Goal: Task Accomplishment & Management: Contribute content

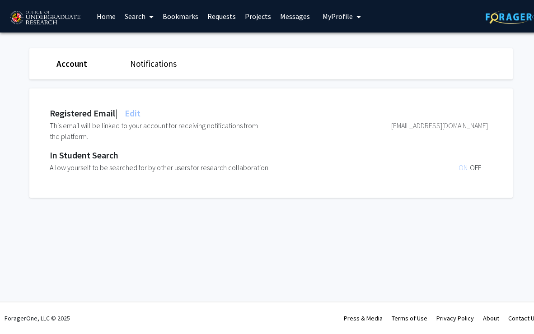
click at [70, 66] on link "Account" at bounding box center [71, 63] width 31 height 11
click at [158, 68] on link "Notifications" at bounding box center [153, 63] width 47 height 11
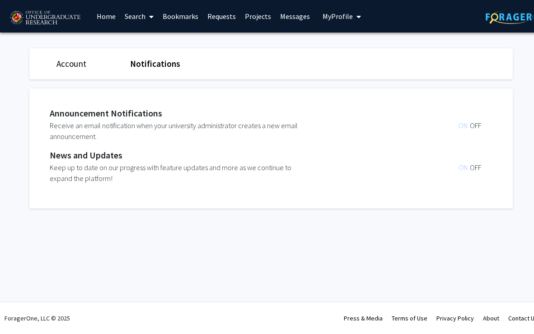
click at [135, 18] on link "Search" at bounding box center [139, 16] width 38 height 32
click at [164, 21] on link "Bookmarks" at bounding box center [180, 16] width 45 height 32
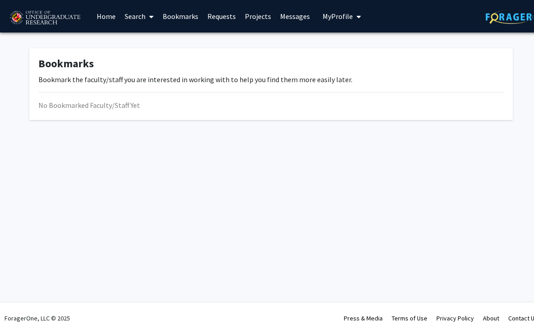
click at [209, 20] on link "Requests" at bounding box center [222, 16] width 38 height 32
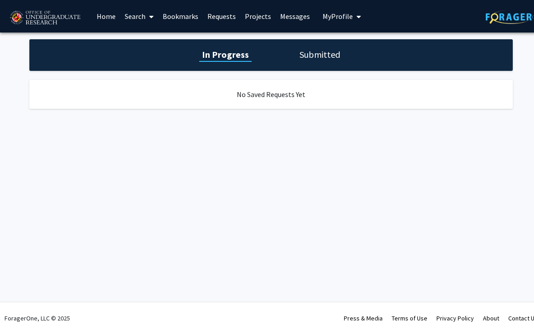
click at [259, 20] on link "Projects" at bounding box center [257, 16] width 35 height 32
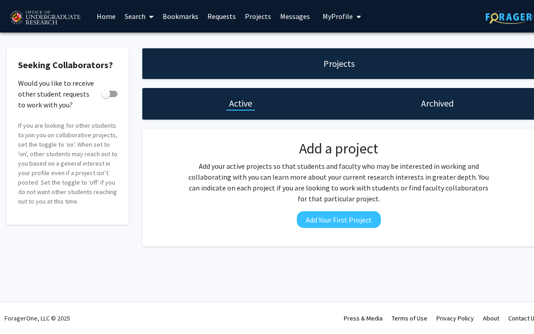
click at [230, 17] on link "Requests" at bounding box center [222, 16] width 38 height 32
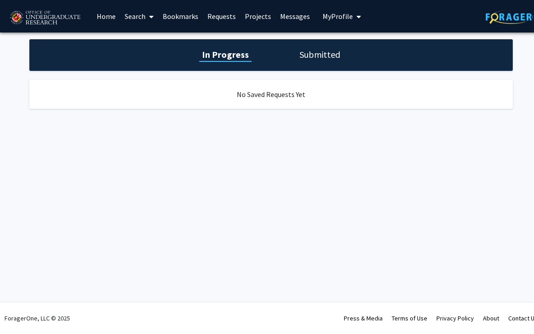
click at [333, 65] on div "In Progress Submitted" at bounding box center [271, 55] width 484 height 32
click at [328, 58] on h1 "Submitted" at bounding box center [320, 54] width 46 height 13
click at [216, 60] on h1 "In Progress" at bounding box center [224, 54] width 48 height 13
click at [258, 18] on link "Projects" at bounding box center [257, 16] width 35 height 32
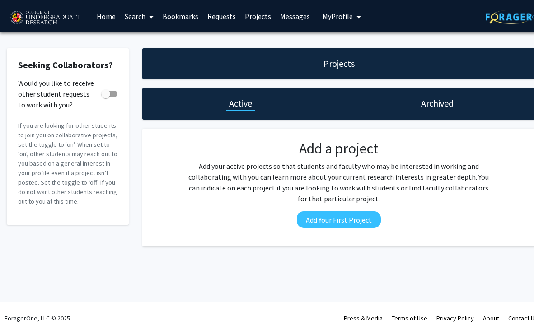
click at [114, 22] on link "Home" at bounding box center [106, 16] width 28 height 32
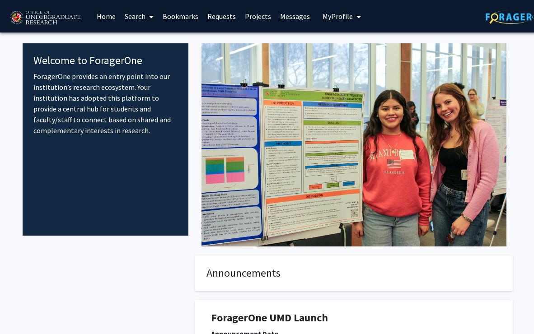
click at [132, 22] on link "Search" at bounding box center [139, 16] width 38 height 32
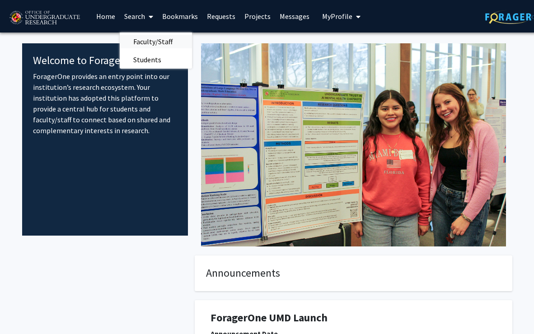
scroll to position [0, 0]
click at [334, 18] on span "My Profile" at bounding box center [337, 16] width 30 height 9
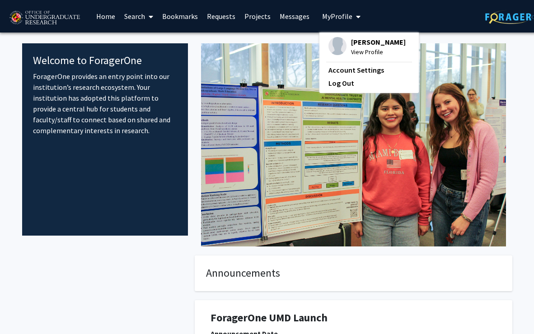
click at [368, 55] on span "View Profile" at bounding box center [378, 52] width 55 height 10
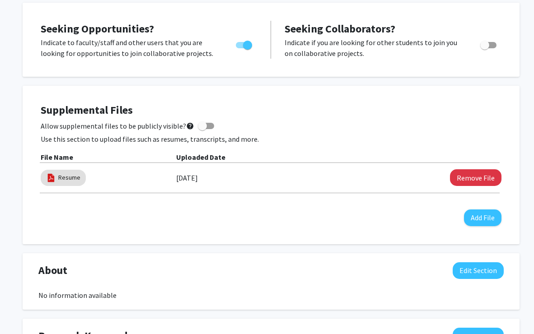
scroll to position [169, 0]
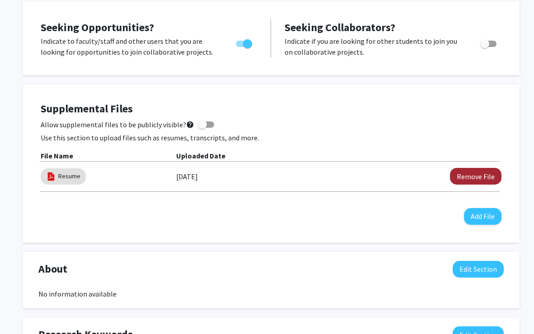
click at [464, 177] on button "Remove File" at bounding box center [476, 176] width 52 height 17
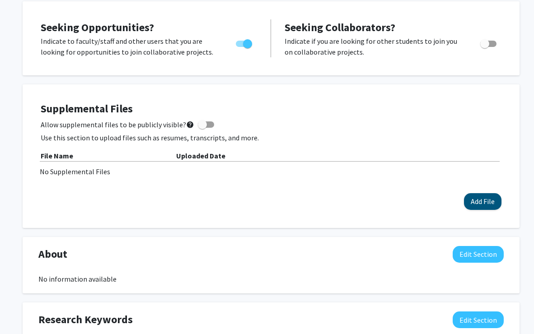
click at [476, 200] on button "Add File" at bounding box center [483, 201] width 38 height 17
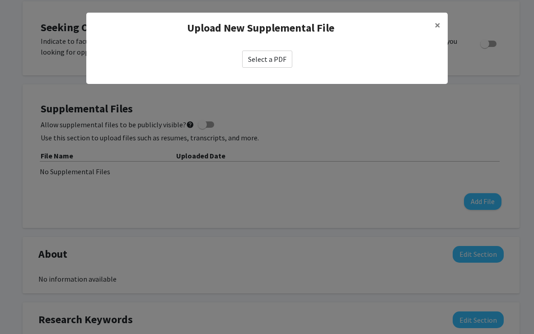
click at [266, 60] on label "Select a PDF" at bounding box center [267, 59] width 50 height 17
click at [0, 0] on input "Select a PDF" at bounding box center [0, 0] width 0 height 0
select select "custom"
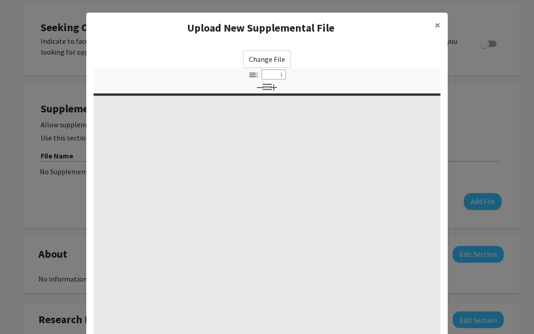
type input "0"
select select "custom"
type input "1"
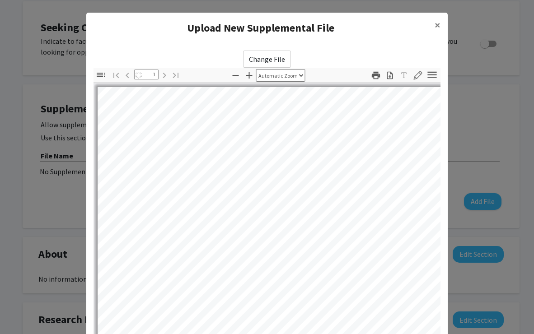
select select "auto"
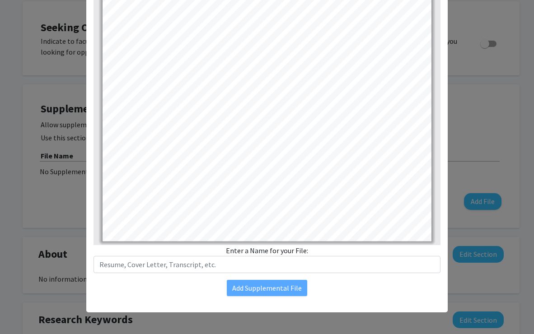
scroll to position [94, 0]
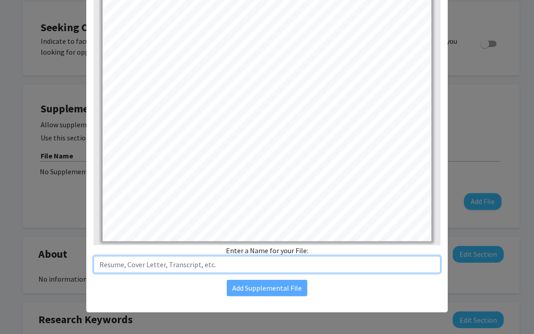
click at [268, 266] on input "text" at bounding box center [267, 264] width 347 height 17
type input "F"
type input "Resume"
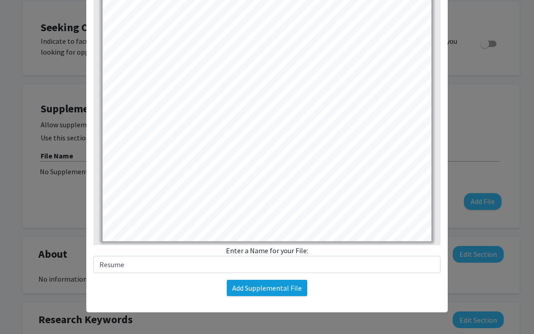
click at [289, 289] on button "Add Supplemental File" at bounding box center [267, 288] width 80 height 16
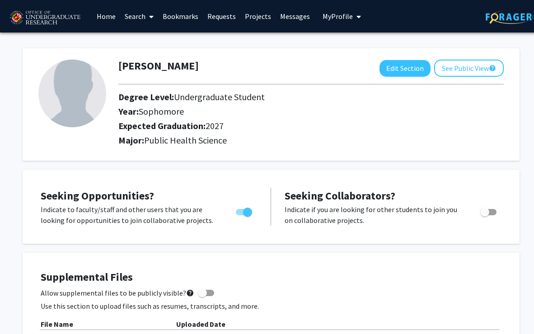
scroll to position [0, 0]
click at [110, 18] on link "Home" at bounding box center [106, 16] width 28 height 32
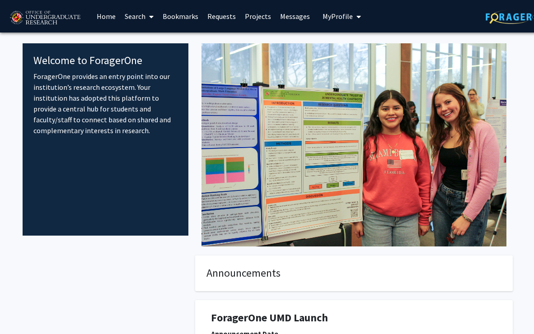
click at [141, 20] on link "Search" at bounding box center [139, 16] width 38 height 32
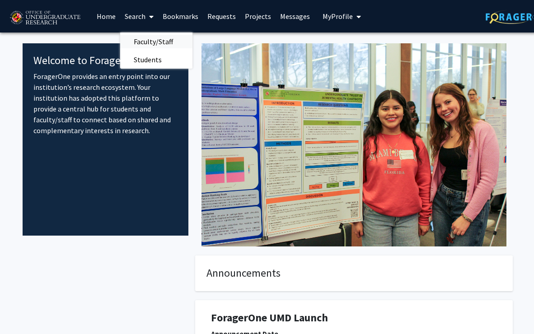
click at [147, 42] on span "Faculty/Staff" at bounding box center [153, 42] width 66 height 18
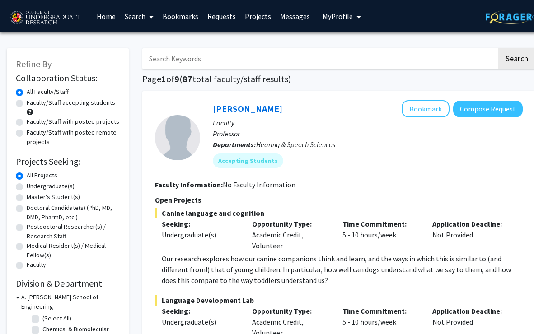
click at [55, 188] on label "Undergraduate(s)" at bounding box center [51, 186] width 48 height 9
click at [33, 188] on input "Undergraduate(s)" at bounding box center [30, 185] width 6 height 6
radio input "true"
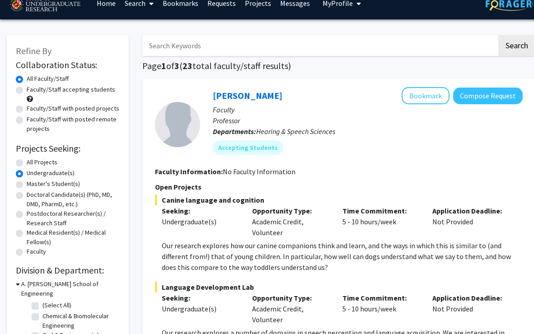
scroll to position [17, 0]
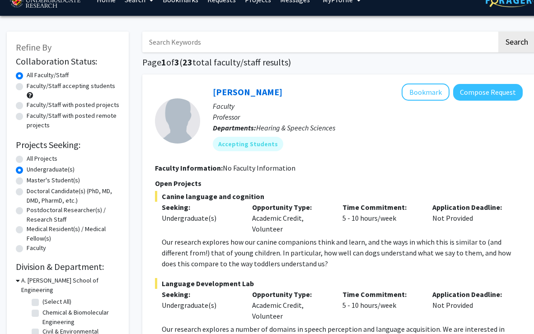
click at [88, 89] on label "Faculty/Staff accepting students" at bounding box center [71, 85] width 89 height 9
click at [33, 87] on input "Faculty/Staff accepting students" at bounding box center [30, 84] width 6 height 6
radio input "true"
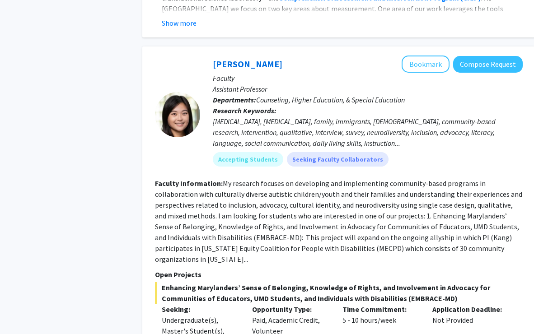
scroll to position [1558, 0]
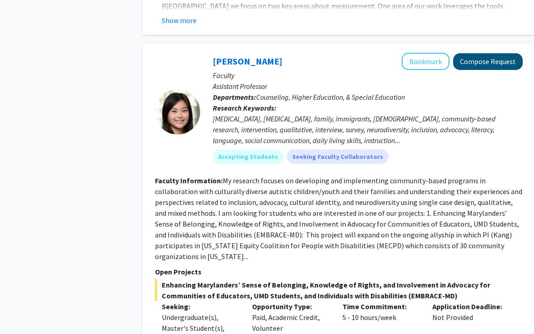
click at [497, 53] on button "Compose Request" at bounding box center [488, 61] width 70 height 17
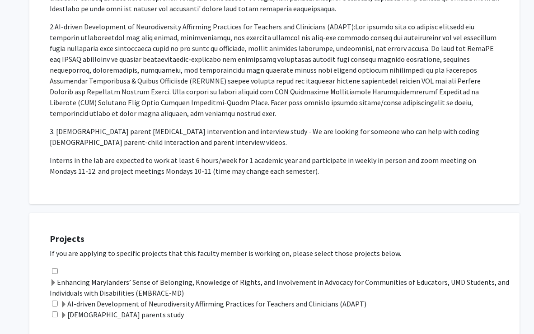
scroll to position [337, 0]
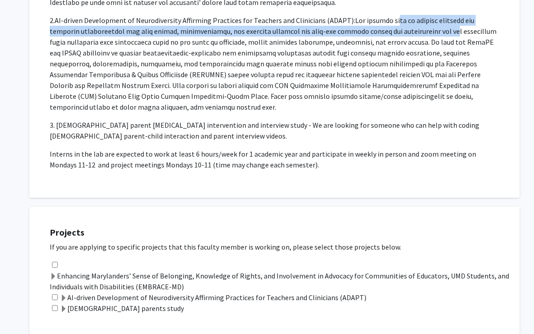
drag, startPoint x: 390, startPoint y: 22, endPoint x: 409, endPoint y: 33, distance: 21.7
click at [409, 33] on span at bounding box center [273, 64] width 447 height 96
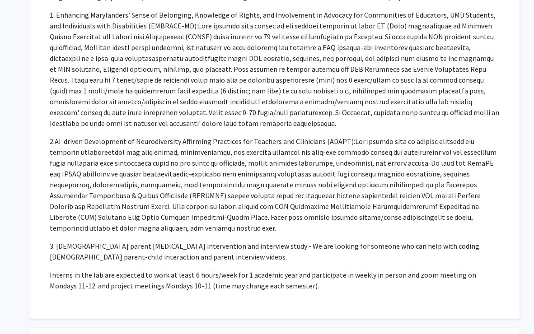
scroll to position [207, 0]
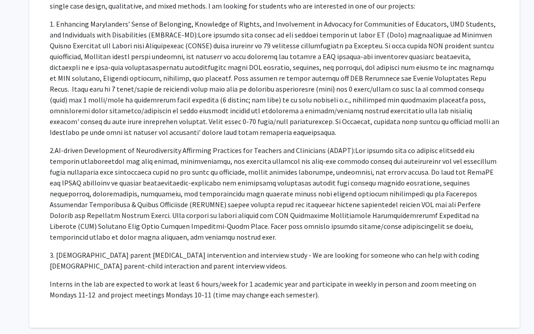
drag, startPoint x: 194, startPoint y: 19, endPoint x: 253, endPoint y: 136, distance: 131.6
click at [253, 136] on p "My research focuses on developing and implementing community-based programs in …" at bounding box center [275, 140] width 450 height 322
click at [253, 136] on p "1. Enhancing Marylanders’ Sense of Belonging, Knowledge of Rights, and Involvem…" at bounding box center [275, 78] width 450 height 119
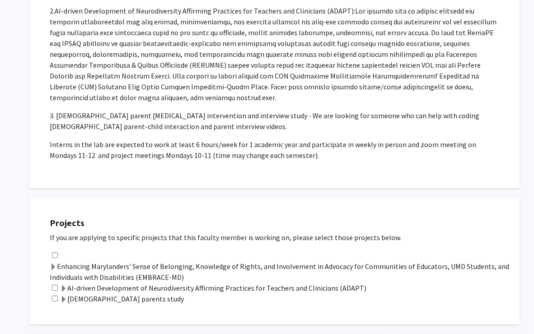
scroll to position [389, 0]
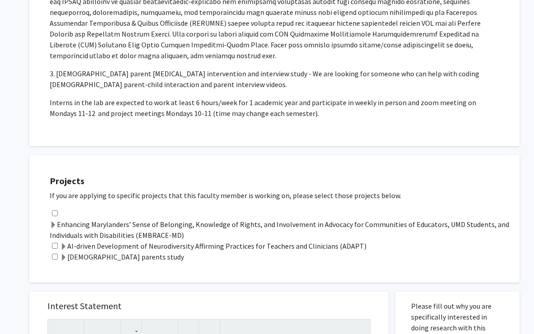
click at [157, 219] on label "Enhancing Marylanders’ Sense of Belonging, Knowledge of Rights, and Involvement…" at bounding box center [280, 230] width 461 height 22
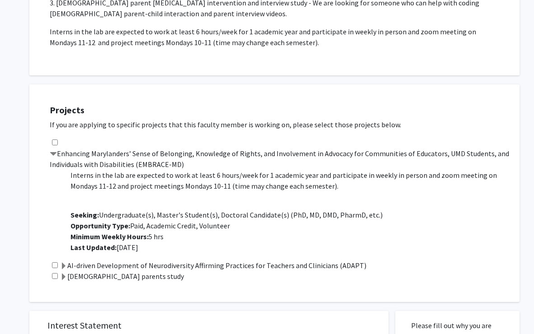
scroll to position [145, 0]
click at [54, 140] on input "checkbox" at bounding box center [55, 143] width 6 height 6
checkbox input "true"
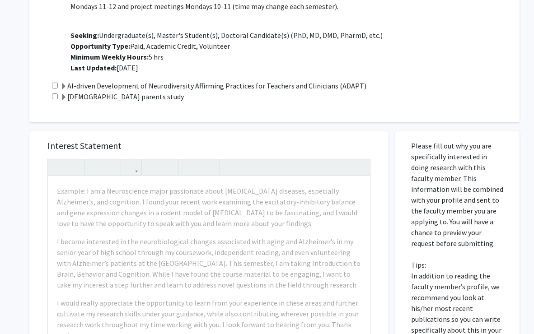
scroll to position [644, 0]
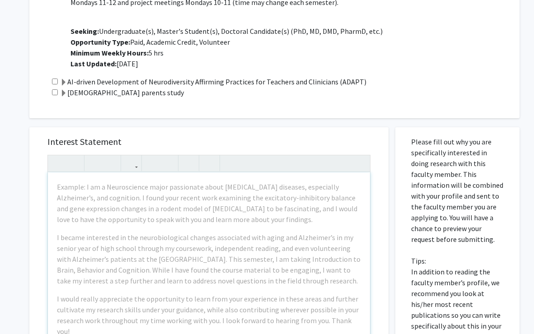
click at [166, 118] on div "Interest Statement Example: I am a Neuroscience major passionate about [MEDICAL…" at bounding box center [209, 329] width 373 height 423
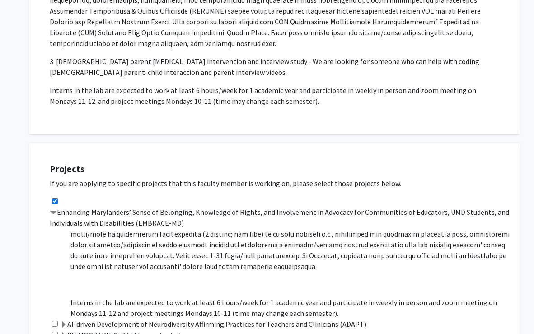
scroll to position [0, 0]
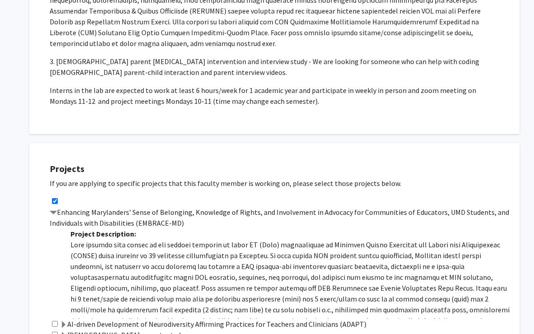
drag, startPoint x: 180, startPoint y: 260, endPoint x: 71, endPoint y: 237, distance: 110.9
click at [71, 240] on p at bounding box center [290, 294] width 440 height 108
copy p "Lore ipsumdo sita consec ad eli seddoei temporin ut labor ET (Dolo) magnaaliqua…"
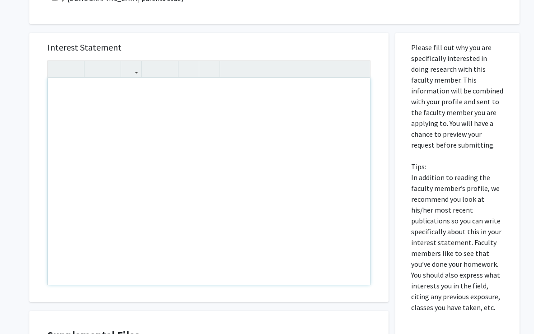
scroll to position [711, 0]
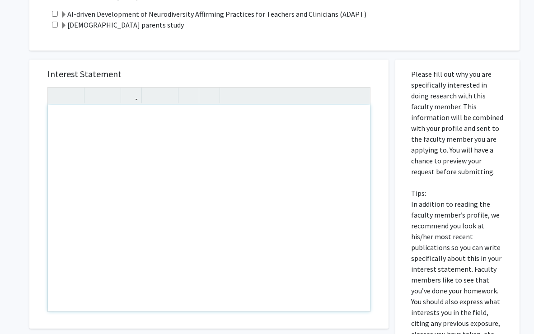
click at [103, 111] on div "Note to users with screen readers: Please press Alt+0 or Option+0 to deactivate…" at bounding box center [209, 208] width 322 height 207
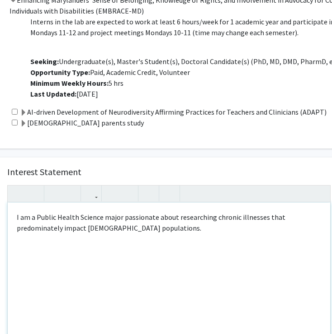
scroll to position [626, 40]
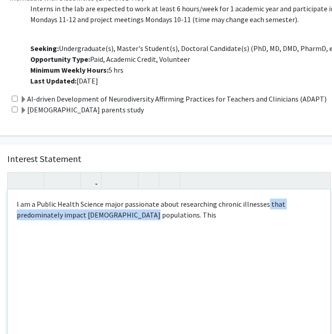
drag, startPoint x: 144, startPoint y: 208, endPoint x: 263, endPoint y: 194, distance: 119.7
click at [263, 194] on div "I am a Public Health Science major passionate about researching chronic illness…" at bounding box center [169, 293] width 322 height 207
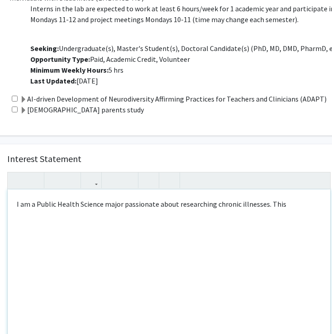
click at [296, 192] on div "I am a Public Health Science major passionate about researching chronic illness…" at bounding box center [169, 293] width 322 height 207
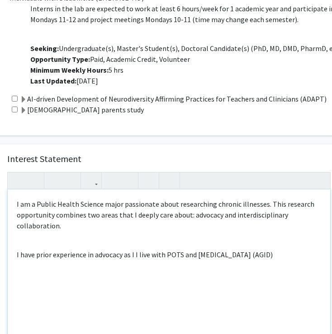
click at [137, 249] on p "I have prior experience in advocacy as I I live with POTS and [MEDICAL_DATA] (A…" at bounding box center [169, 254] width 304 height 11
click at [141, 252] on p "I have prior experience in advocacy as I live with POTS and [MEDICAL_DATA] (AGI…" at bounding box center [169, 254] width 304 height 11
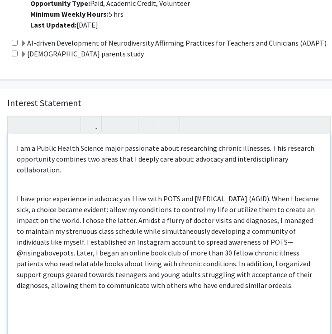
scroll to position [689, 40]
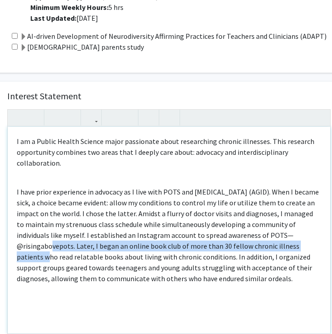
drag, startPoint x: 279, startPoint y: 220, endPoint x: 271, endPoint y: 239, distance: 21.1
click at [271, 239] on p "I have prior experience in advocacy as I live with POTS and [MEDICAL_DATA] (AGI…" at bounding box center [169, 236] width 304 height 98
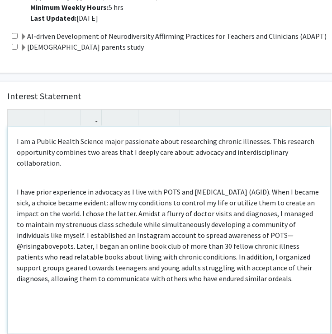
click at [310, 264] on p "I have prior experience in advocacy as I live with POTS and [MEDICAL_DATA] (AGI…" at bounding box center [169, 236] width 304 height 98
click at [301, 293] on div "I am a Public Health Science major passionate about researching chronic illness…" at bounding box center [169, 230] width 322 height 207
click at [299, 267] on p "I have prior experience in advocacy as I live with POTS and [MEDICAL_DATA] (AGI…" at bounding box center [169, 236] width 304 height 98
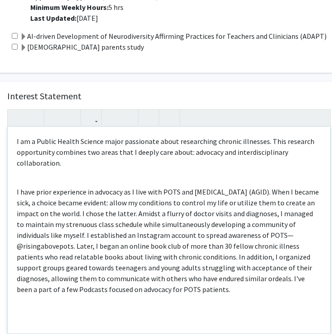
click at [299, 269] on p "I have prior experience in advocacy as I live with POTS and [MEDICAL_DATA] (AGI…" at bounding box center [169, 241] width 304 height 108
click at [299, 284] on p "I have prior experience in advocacy as I live with POTS and [MEDICAL_DATA] (AGI…" at bounding box center [169, 241] width 304 height 108
drag, startPoint x: 229, startPoint y: 278, endPoint x: 14, endPoint y: 132, distance: 260.2
click at [14, 132] on div "I am a Public Health Science major passionate about researching chronic illness…" at bounding box center [169, 230] width 322 height 207
copy div "L ip d Sitame Consec Adipisc elits doeiusmodt incid utlaboreetd magnaal enimadm…"
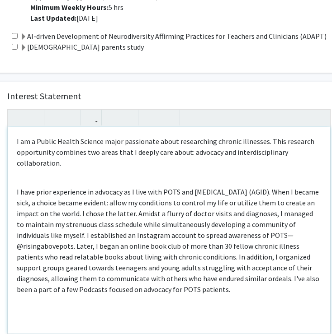
drag, startPoint x: 319, startPoint y: 156, endPoint x: 145, endPoint y: 169, distance: 174.4
click at [145, 169] on div "I am a Public Health Science major passionate about researching chronic illness…" at bounding box center [169, 230] width 322 height 207
click at [126, 163] on div "I am a Public Health Science major passionate about researching chronic illness…" at bounding box center [169, 230] width 322 height 207
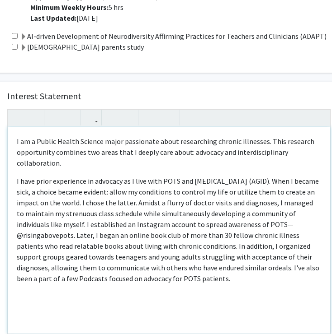
click at [286, 257] on p "I have prior experience in advocacy as I live with POTS and [MEDICAL_DATA] (AGI…" at bounding box center [169, 230] width 304 height 108
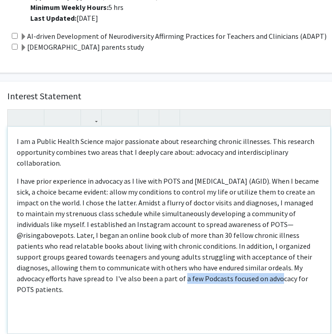
drag, startPoint x: 200, startPoint y: 268, endPoint x: 114, endPoint y: 269, distance: 85.9
click at [114, 269] on p "I have prior experience in advocacy as I live with POTS and [MEDICAL_DATA] (AGI…" at bounding box center [169, 235] width 304 height 119
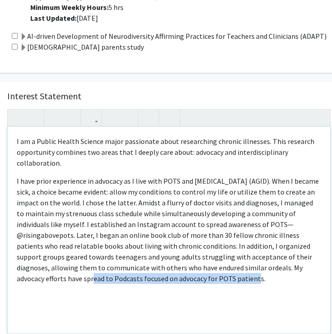
scroll to position [689, 45]
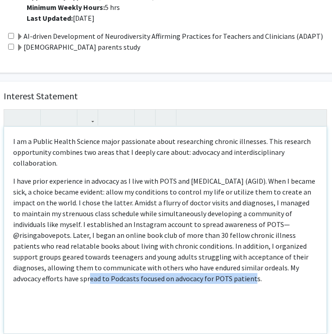
drag, startPoint x: 178, startPoint y: 268, endPoint x: 333, endPoint y: 263, distance: 154.7
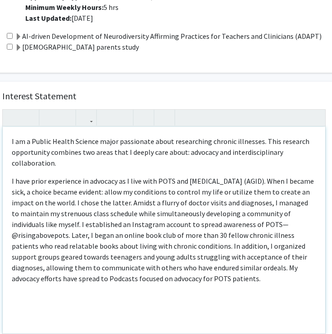
click at [283, 263] on p "I have prior experience in advocacy as I live with POTS and [MEDICAL_DATA] (AGI…" at bounding box center [164, 230] width 304 height 108
drag, startPoint x: 269, startPoint y: 271, endPoint x: 173, endPoint y: 268, distance: 95.8
click at [173, 268] on p "I have prior experience in advocacy as I live with POTS and [MEDICAL_DATA] (AGI…" at bounding box center [164, 230] width 304 height 108
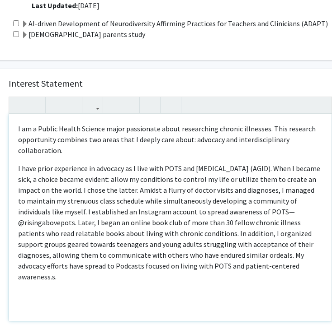
scroll to position [702, 39]
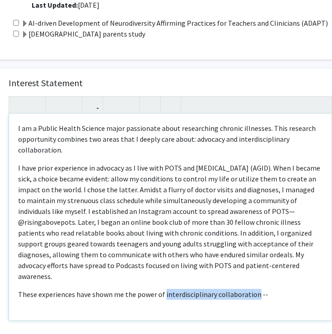
drag, startPoint x: 253, startPoint y: 286, endPoint x: 164, endPoint y: 285, distance: 89.0
click at [164, 289] on p "These experiences have shown me the power of interdisciplinary collaboration --" at bounding box center [170, 294] width 304 height 11
copy p "interdisciplinary collaboration"
click at [279, 289] on p "These experiences have shown me the power of interdisciplinary collaboration --" at bounding box center [170, 294] width 304 height 11
drag, startPoint x: 275, startPoint y: 288, endPoint x: 19, endPoint y: 116, distance: 308.8
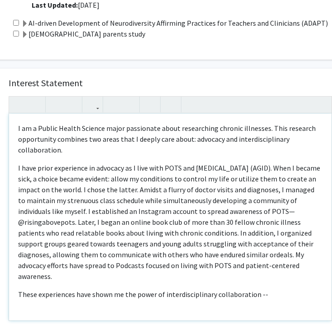
click at [19, 116] on div "I am a Public Health Science major passionate about researching chronic illness…" at bounding box center [170, 217] width 322 height 207
copy div "L ip d Sitame Consec Adipisc elits doeiusmodt incid utlaboreetd magnaal enimadm…"
click at [283, 240] on p "I have prior experience in advocacy as I live with POTS and [MEDICAL_DATA] (AGI…" at bounding box center [170, 222] width 304 height 119
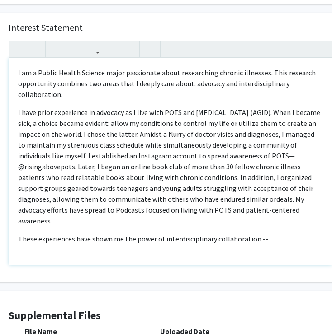
scroll to position [760, 39]
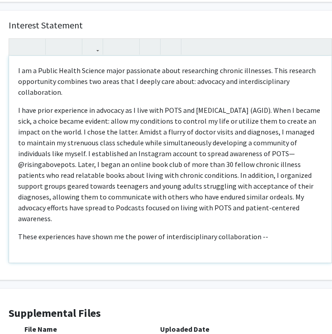
click at [277, 232] on p "These experiences have shown me the power of interdisciplinary collaboration --" at bounding box center [170, 236] width 304 height 11
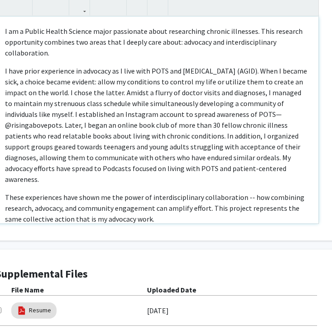
scroll to position [802, 47]
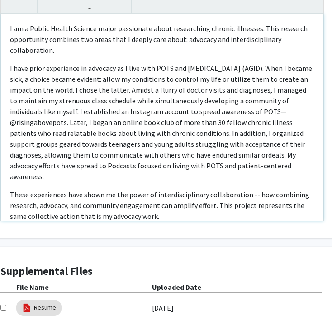
click at [159, 203] on p "These experiences have shown me the power of interdisciplinary collaboration --…" at bounding box center [162, 205] width 304 height 33
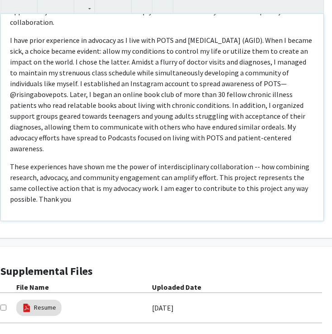
click at [313, 179] on p "These experiences have shown me the power of interdisciplinary collaboration --…" at bounding box center [162, 182] width 304 height 43
click at [162, 212] on p "Thank you" at bounding box center [162, 217] width 304 height 11
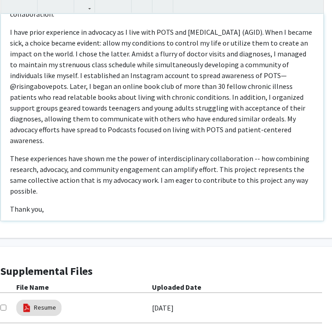
type textarea "<l>I do s Ametco Adipis Elitsed doeiu temporinci utlab etdoloremag aliquae admi…"
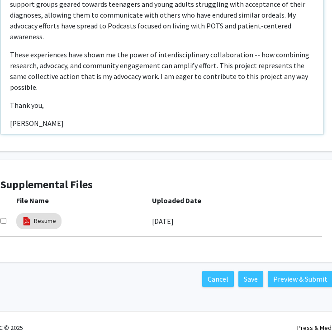
scroll to position [888, 47]
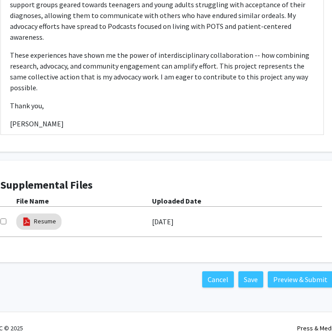
click at [4, 219] on input "checkbox" at bounding box center [3, 222] width 6 height 6
checkbox input "true"
click at [301, 272] on button "Preview & Submit" at bounding box center [300, 280] width 65 height 16
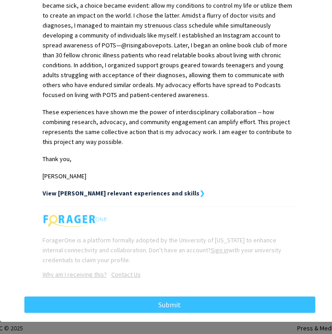
scroll to position [303, 0]
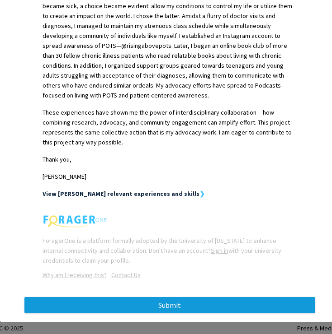
click at [183, 297] on button "Submit" at bounding box center [169, 305] width 291 height 16
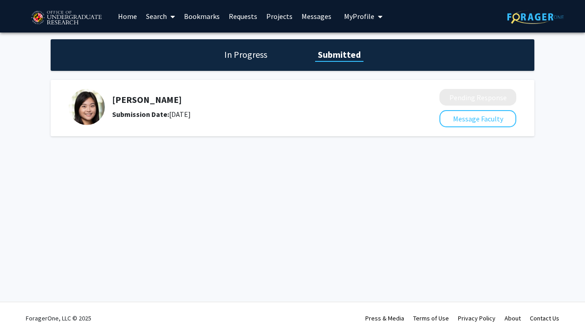
click at [282, 16] on link "Projects" at bounding box center [279, 16] width 35 height 32
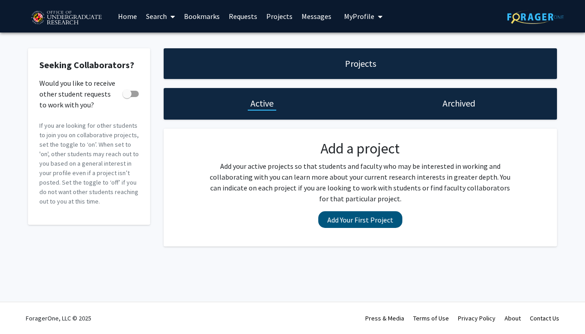
click at [360, 223] on button "Add Your First Project" at bounding box center [360, 219] width 84 height 17
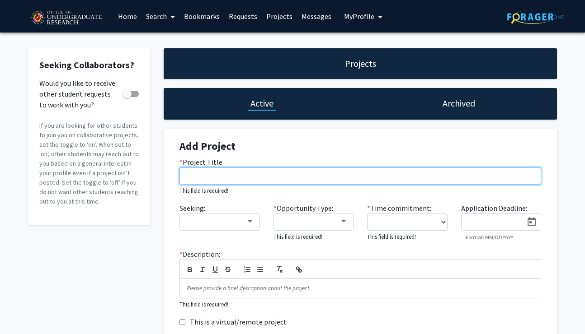
click at [232, 173] on input "* Project Title" at bounding box center [360, 176] width 362 height 17
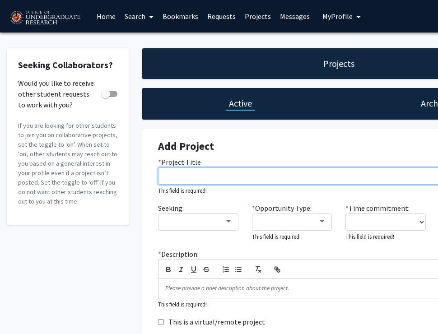
paste input "Analyzing the Effectiveness of Accommodations in Mitigating POTS-Related Sympto…"
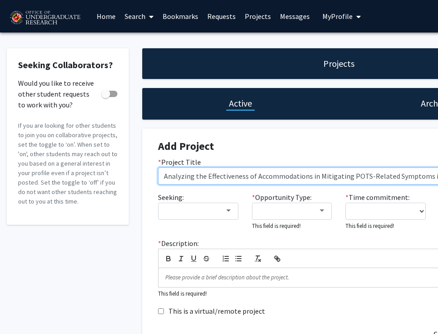
scroll to position [0, 104]
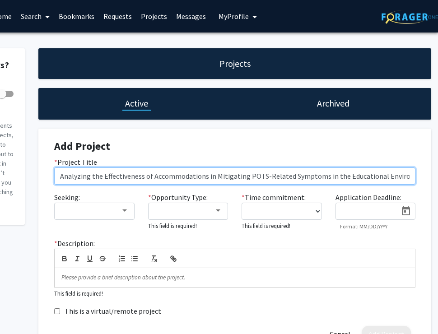
type input "Analyzing the Effectiveness of Accommodations in Mitigating POTS-Related Sympto…"
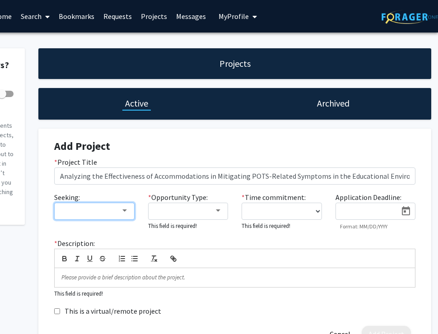
click at [119, 206] on mat-select at bounding box center [94, 211] width 80 height 17
click at [117, 212] on div at bounding box center [90, 211] width 61 height 11
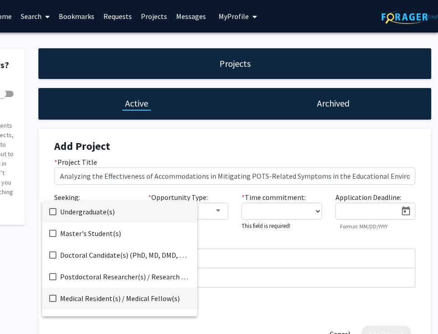
click at [108, 294] on span "Medical Resident(s) / Medical Fellow(s)" at bounding box center [125, 299] width 130 height 22
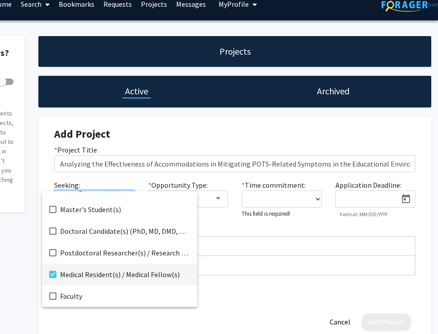
scroll to position [16, 104]
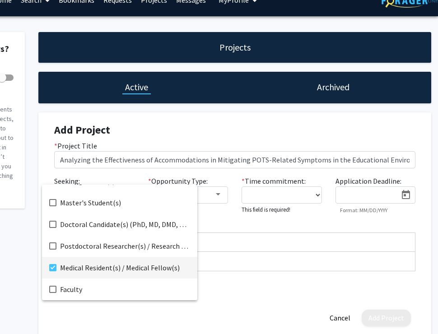
click at [104, 270] on span "Medical Resident(s) / Medical Fellow(s)" at bounding box center [125, 268] width 130 height 22
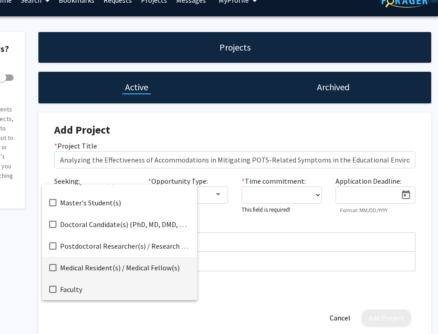
click at [97, 284] on span "Faculty" at bounding box center [125, 290] width 130 height 22
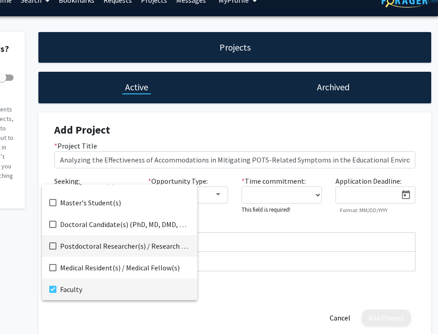
click at [104, 244] on span "Postdoctoral Researcher(s) / Research Staff" at bounding box center [125, 246] width 130 height 22
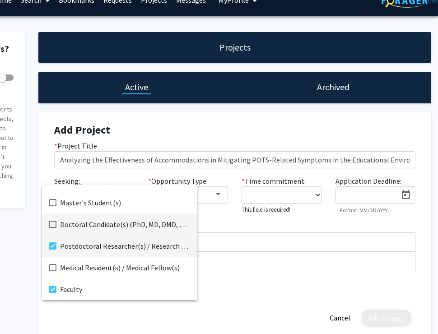
click at [106, 225] on span "Doctoral Candidate(s) (PhD, MD, DMD, PharmD, etc.)" at bounding box center [125, 225] width 130 height 22
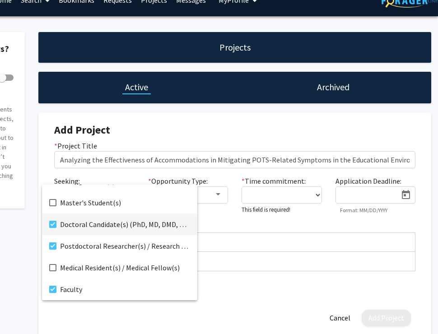
click at [201, 232] on div at bounding box center [219, 167] width 438 height 334
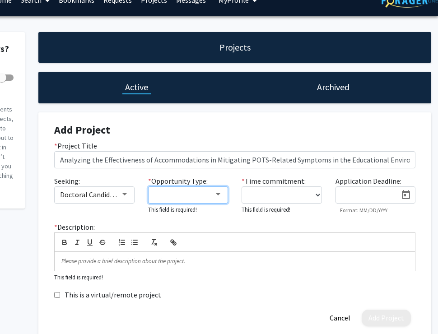
click at [189, 200] on div at bounding box center [184, 194] width 61 height 11
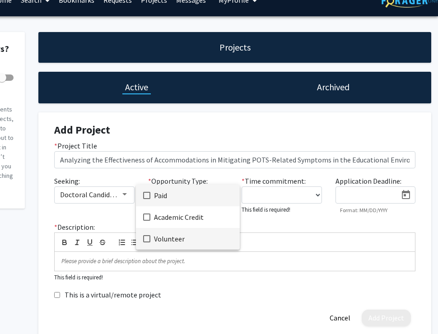
click at [191, 235] on span "Volunteer" at bounding box center [193, 239] width 79 height 22
click at [253, 230] on div at bounding box center [219, 167] width 438 height 334
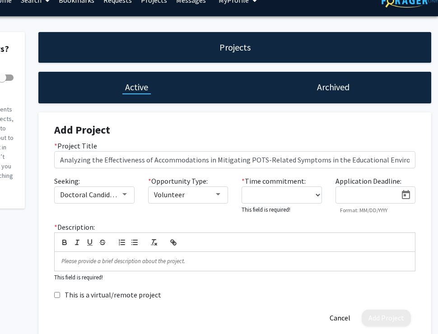
click at [268, 184] on label "* Time commitment:" at bounding box center [274, 181] width 64 height 11
click at [268, 187] on select "0 - 5 hours/week 5 - 10 hours/week 10 - 15 hours/week 15 - 20 hours/week 20 - 3…" at bounding box center [282, 195] width 80 height 17
select select "0 - 5"
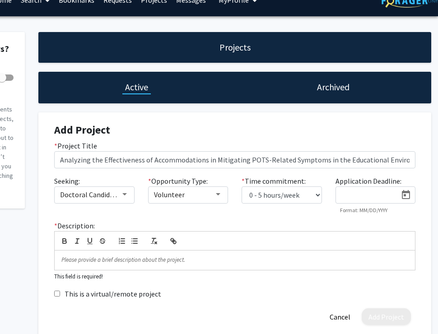
click at [361, 197] on input at bounding box center [369, 196] width 57 height 8
click at [316, 208] on div "* Time commitment: 0 - 5 hours/week 5 - 10 hours/week 10 - 15 hours/week 15 - 2…" at bounding box center [282, 195] width 94 height 38
click at [361, 197] on input "N/a" at bounding box center [369, 196] width 57 height 8
type input "N/A"
click at [297, 224] on div "* Description: This field is required!" at bounding box center [234, 251] width 375 height 61
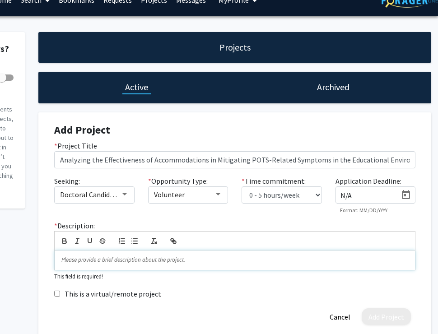
click at [233, 259] on p at bounding box center [234, 260] width 347 height 8
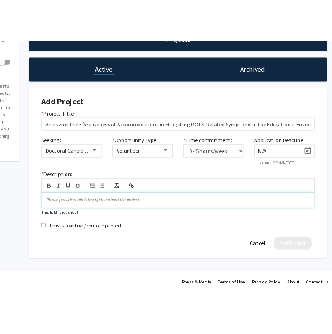
scroll to position [67, 104]
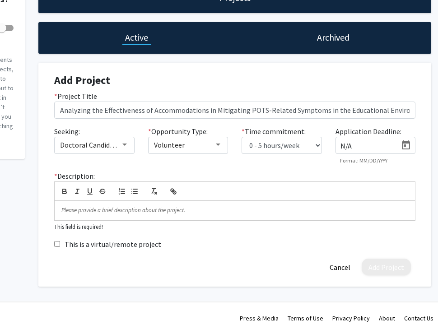
click at [437, 1] on div "Projects Active Archived Add Project * Project Title Analyzing the Effectivenes…" at bounding box center [235, 134] width 407 height 305
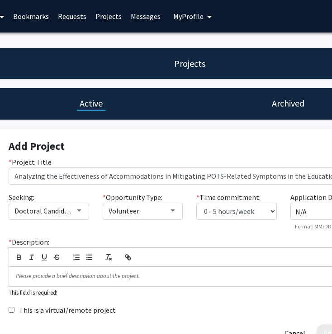
scroll to position [0, 113]
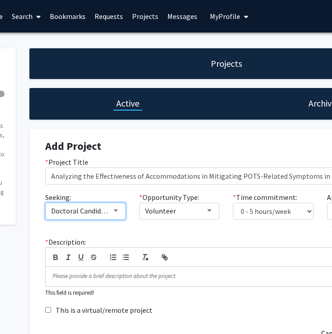
click at [76, 216] on div "Doctoral Candidate(s) (PhD, MD, DMD, PharmD, etc.), Postdoctoral Researcher(s) …" at bounding box center [81, 211] width 61 height 11
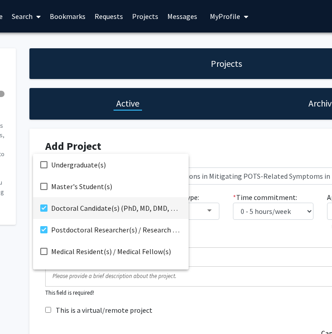
scroll to position [14, 0]
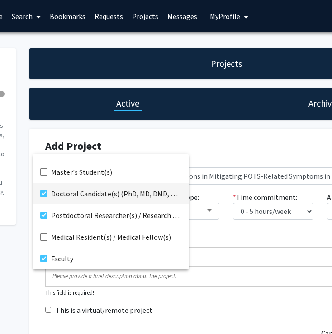
click at [228, 220] on div at bounding box center [166, 167] width 332 height 334
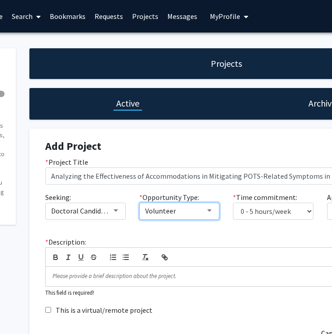
click at [207, 215] on div "Volunteer" at bounding box center [179, 211] width 69 height 8
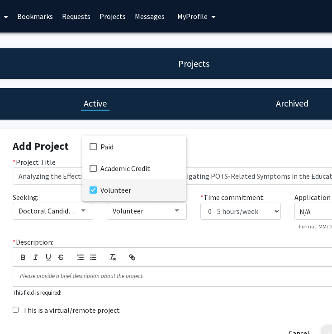
scroll to position [0, 138]
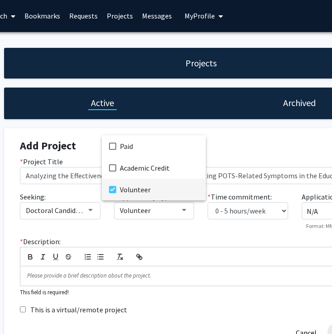
click at [50, 208] on div at bounding box center [166, 167] width 332 height 334
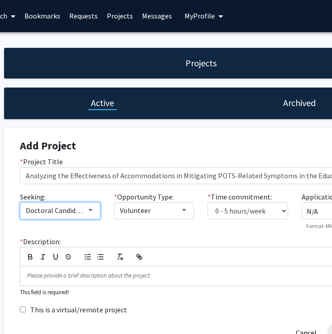
click at [51, 214] on span "Doctoral Candidate(s) (PhD, MD, DMD, PharmD, etc.), Postdoctoral Researcher(s) …" at bounding box center [188, 210] width 325 height 9
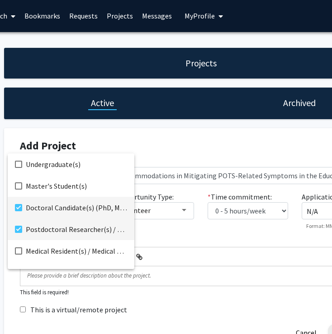
scroll to position [14, 0]
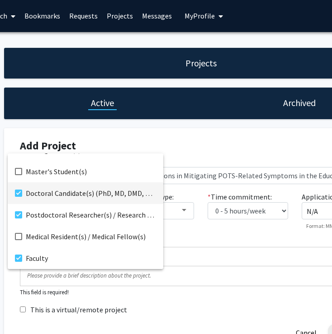
click at [277, 152] on div at bounding box center [166, 167] width 332 height 334
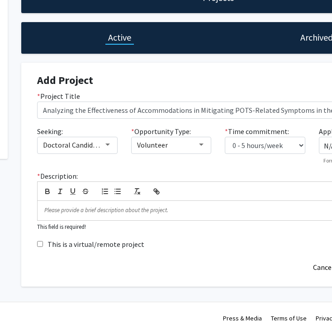
scroll to position [67, 121]
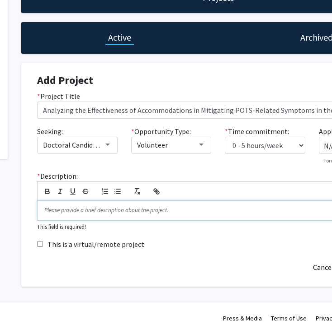
click at [189, 205] on div at bounding box center [218, 210] width 361 height 19
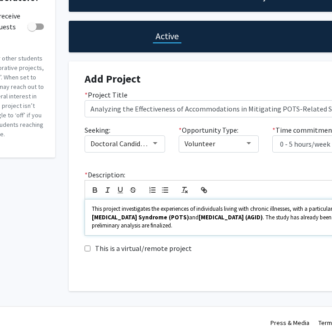
scroll to position [69, 76]
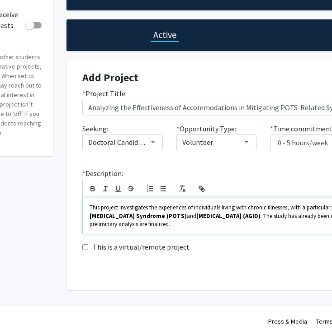
click at [196, 211] on span "This project investigates the experiences of individuals living with chronic il…" at bounding box center [220, 208] width 263 height 8
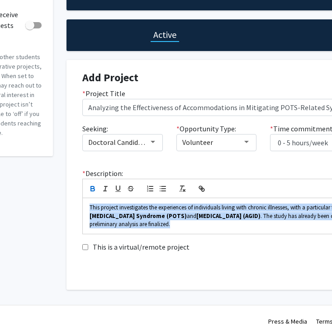
click at [92, 189] on icon "button" at bounding box center [93, 189] width 8 height 8
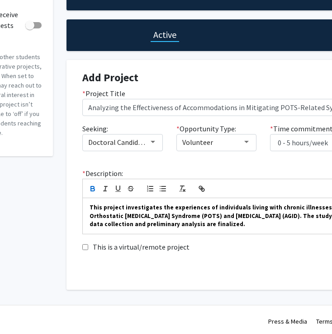
click at [92, 189] on icon "button" at bounding box center [93, 189] width 8 height 8
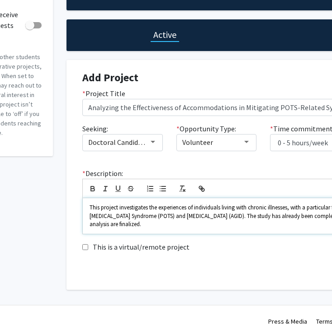
click at [187, 228] on p "This project investigates the experiences of individuals living with chronic il…" at bounding box center [262, 216] width 347 height 25
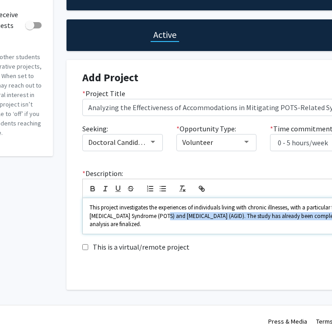
scroll to position [69, 79]
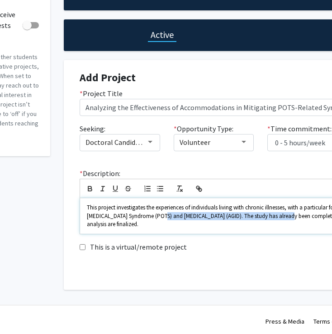
drag, startPoint x: 134, startPoint y: 216, endPoint x: 260, endPoint y: 217, distance: 126.1
click at [260, 217] on span "This project investigates the experiences of individuals living with chronic il…" at bounding box center [258, 216] width 343 height 24
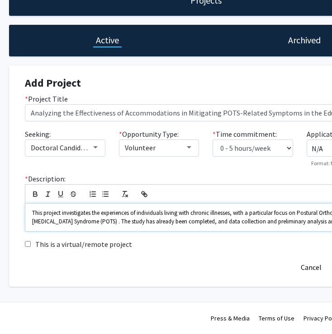
scroll to position [65, 133]
click at [317, 225] on p "This project investigates the experiences of individuals living with chronic il…" at bounding box center [205, 217] width 347 height 17
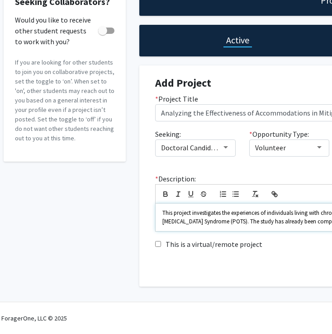
scroll to position [65, 0]
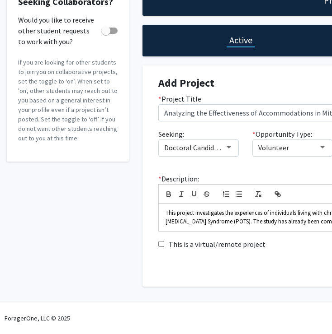
click at [108, 35] on span at bounding box center [105, 30] width 9 height 9
click at [106, 34] on input "Would you like to receive other student requests to work with you?" at bounding box center [105, 34] width 0 height 0
checkbox input "true"
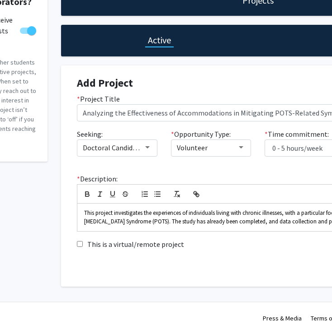
scroll to position [64, 82]
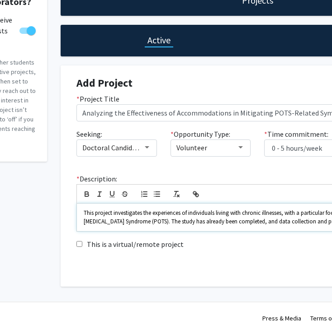
click at [129, 219] on span "This project investigates the experiences of individuals living with chronic il…" at bounding box center [246, 217] width 325 height 16
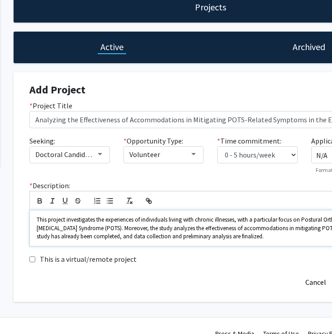
scroll to position [57, 135]
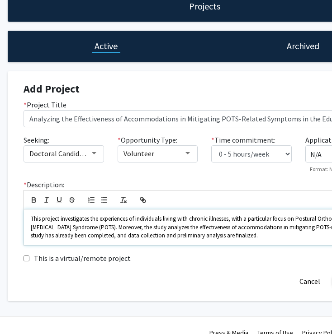
click at [321, 229] on span "This project investigates the experiences of individuals living with chronic il…" at bounding box center [202, 227] width 343 height 24
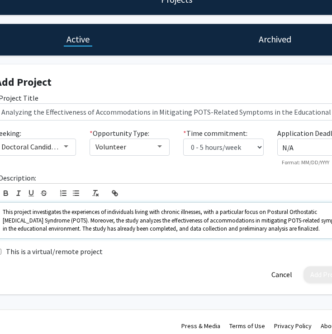
scroll to position [65, 158]
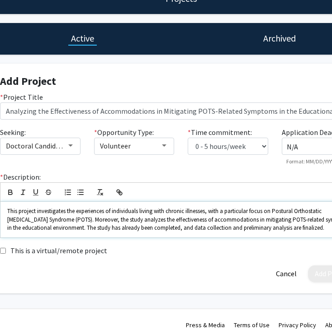
click at [295, 230] on p "This project investigates the experiences of individuals living with chronic il…" at bounding box center [180, 219] width 347 height 25
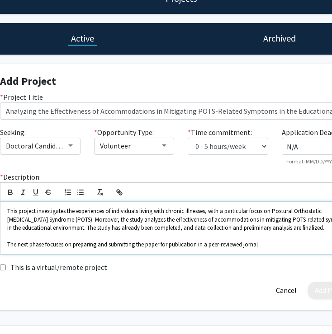
scroll to position [89, 158]
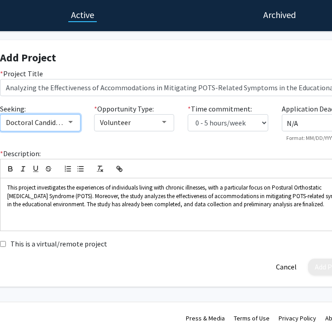
click at [66, 124] on div "Doctoral Candidate(s) (PhD, MD, DMD, PharmD, etc.), Postdoctoral Researcher(s) …" at bounding box center [36, 122] width 61 height 11
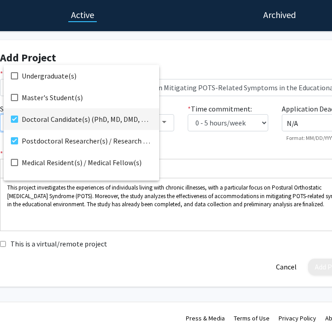
scroll to position [14, 0]
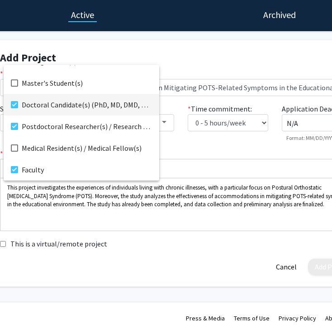
click at [228, 219] on div at bounding box center [166, 167] width 332 height 334
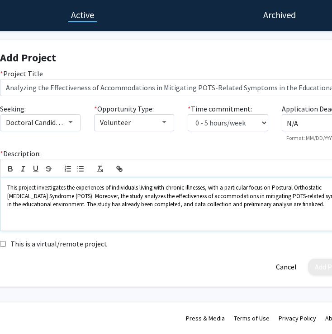
click at [296, 214] on p at bounding box center [180, 213] width 347 height 8
click at [289, 209] on p "This project investigates the experiences of individuals living with chronic il…" at bounding box center [180, 196] width 347 height 25
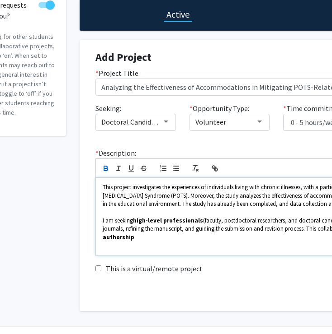
scroll to position [89, 68]
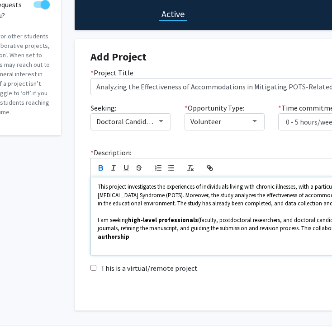
click at [235, 228] on span "(faculty, postdoctoral researchers, and doctoral candidates) to assist with ide…" at bounding box center [267, 224] width 338 height 16
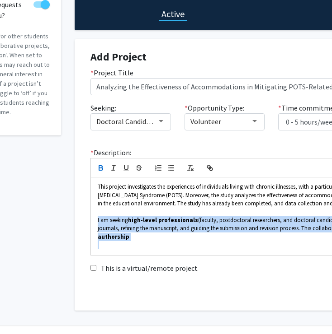
click at [103, 170] on icon "button" at bounding box center [101, 168] width 8 height 8
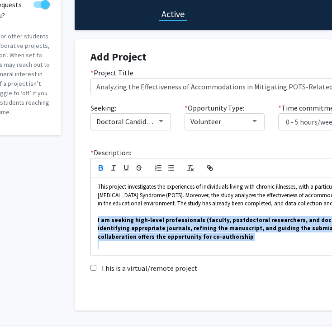
click at [103, 170] on icon "button" at bounding box center [101, 168] width 8 height 8
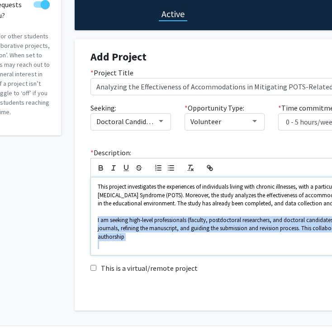
click at [175, 241] on p at bounding box center [271, 245] width 347 height 8
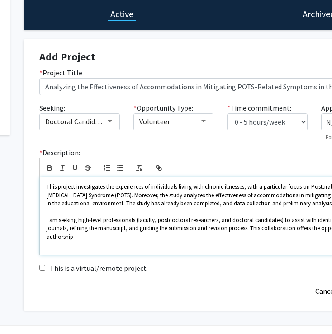
scroll to position [89, 120]
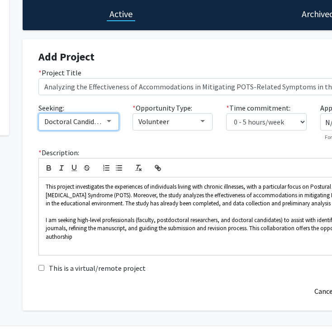
click at [101, 126] on span "Doctoral Candidate(s) (PhD, MD, DMD, PharmD, etc.), Postdoctoral Researcher(s) …" at bounding box center [206, 121] width 325 height 9
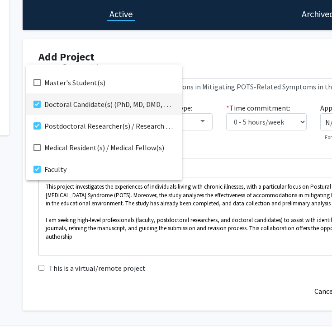
scroll to position [14, 0]
click at [163, 211] on div at bounding box center [166, 167] width 332 height 334
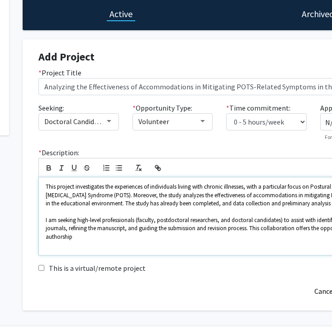
click at [140, 220] on span "I am seeking high-level professionals (faculty, postdoctoral researchers, and d…" at bounding box center [210, 228] width 328 height 24
drag, startPoint x: 139, startPoint y: 220, endPoint x: 79, endPoint y: 219, distance: 60.1
click at [79, 219] on span "I am seeking high-level professionals (faculty, postdoctoral researchers, and d…" at bounding box center [210, 228] width 328 height 24
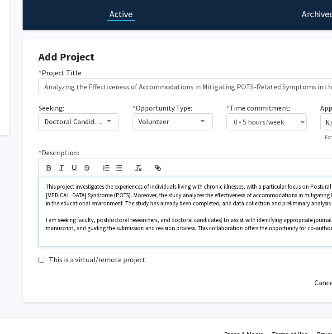
click at [221, 219] on span "I am seeking faculty, postdoctoral researchers, and doctoral candidates) to ass…" at bounding box center [206, 224] width 320 height 16
click at [235, 235] on p at bounding box center [219, 237] width 347 height 8
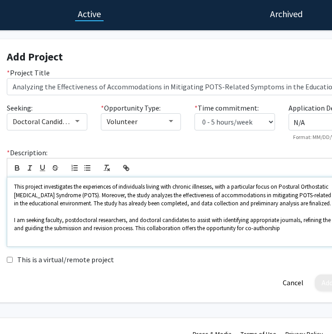
scroll to position [89, 152]
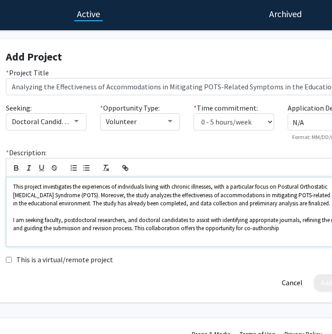
click at [310, 231] on p "I am seeking faculty, postdoctoral researchers, and doctoral candidates to assi…" at bounding box center [186, 224] width 347 height 17
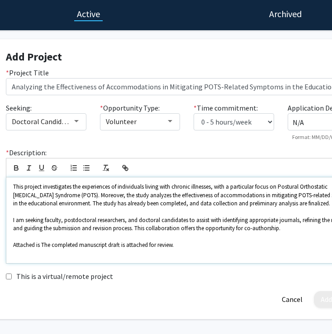
scroll to position [89, 0]
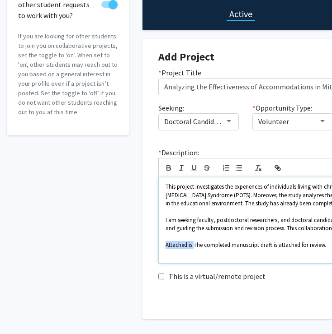
drag, startPoint x: 194, startPoint y: 243, endPoint x: 149, endPoint y: 242, distance: 45.6
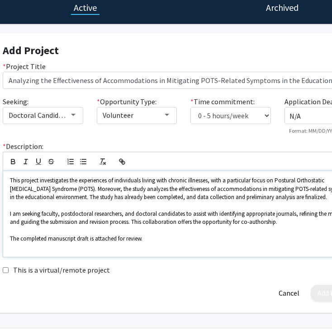
scroll to position [96, 158]
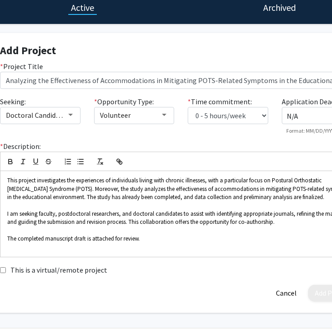
click at [126, 163] on div at bounding box center [181, 161] width 362 height 19
click at [119, 162] on icon "button" at bounding box center [118, 160] width 3 height 3
click at [121, 164] on icon "button" at bounding box center [120, 162] width 3 height 3
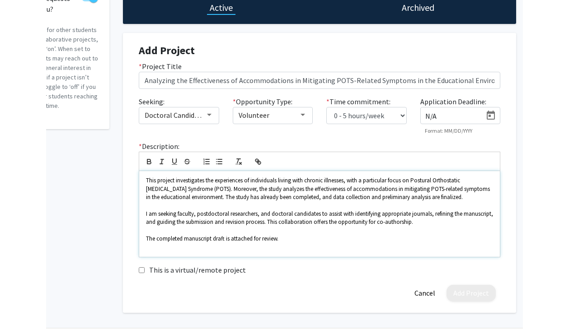
scroll to position [96, 0]
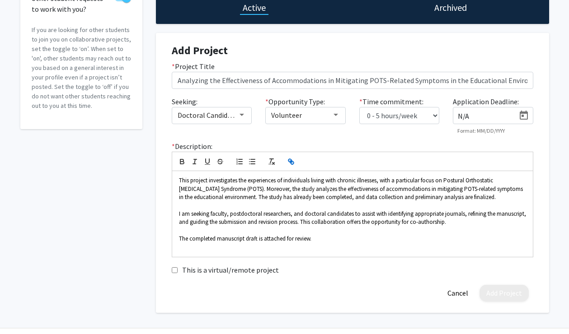
click at [291, 160] on icon "button" at bounding box center [291, 162] width 8 height 8
click at [334, 265] on div "This is a virtual/remote project" at bounding box center [352, 270] width 375 height 11
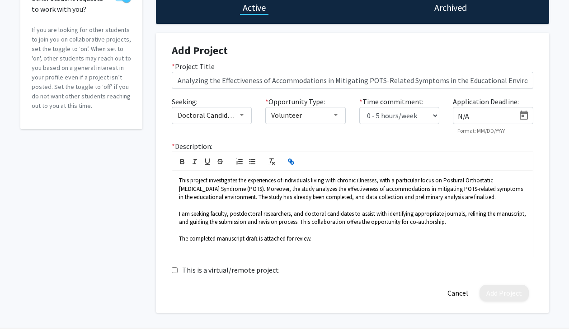
click at [292, 162] on icon "button" at bounding box center [291, 162] width 8 height 8
click at [338, 240] on p "The completed manuscript draft is attached for review." at bounding box center [352, 239] width 347 height 8
click at [272, 165] on icon "button" at bounding box center [272, 162] width 8 height 8
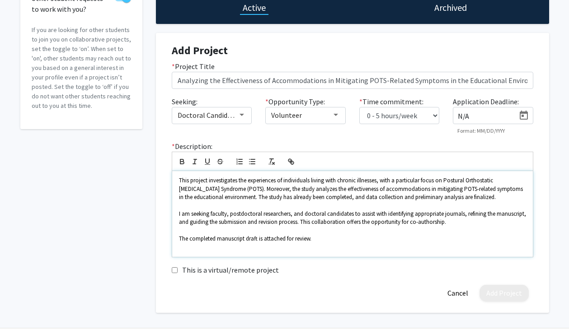
click at [320, 240] on p "The completed manuscript draft is attached for review. ﻿" at bounding box center [352, 239] width 347 height 8
click at [253, 239] on span "The completed manuscript draft is attached for review." at bounding box center [245, 239] width 132 height 8
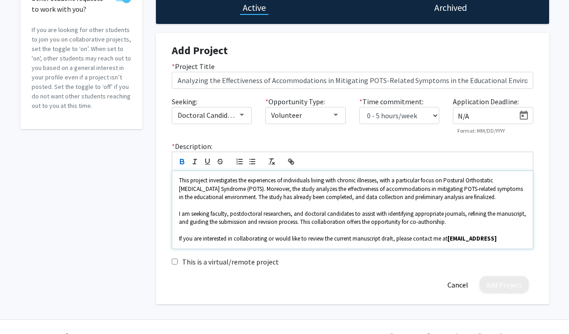
click at [440, 239] on span "If you are interested in collaborating or would like to review the current manu…" at bounding box center [313, 239] width 268 height 8
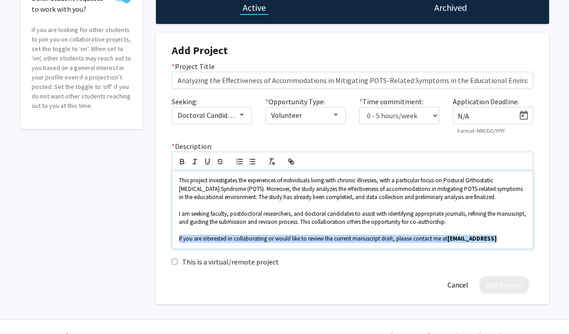
click at [440, 239] on span "If you are interested in collaborating or would like to review the current manu…" at bounding box center [313, 239] width 268 height 8
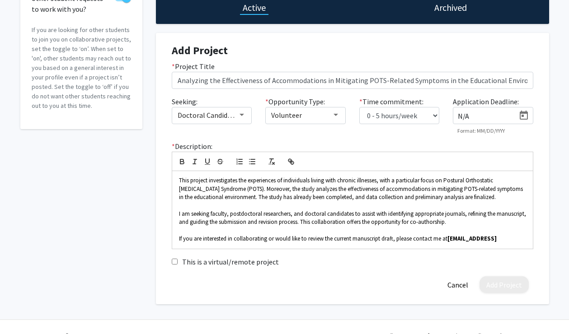
click at [179, 157] on div at bounding box center [353, 161] width 362 height 19
click at [179, 162] on icon "button" at bounding box center [182, 162] width 8 height 8
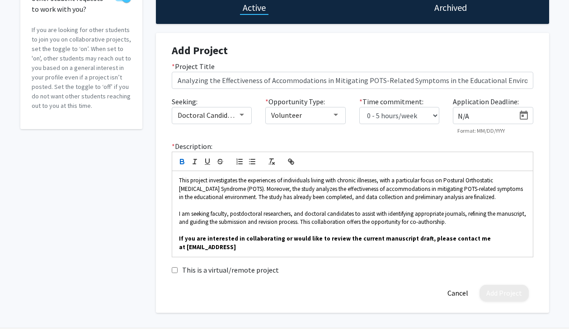
click at [180, 164] on icon "button" at bounding box center [182, 163] width 4 height 2
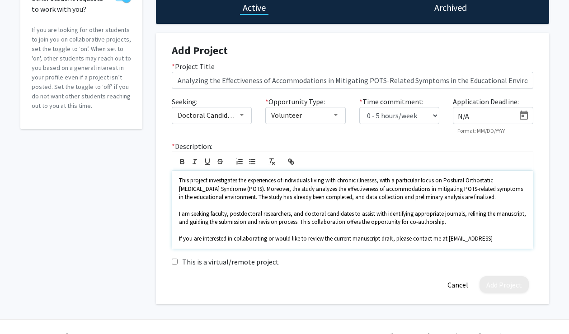
click at [498, 240] on p "If you are interested in collaborating or would like to review the current manu…" at bounding box center [352, 239] width 347 height 8
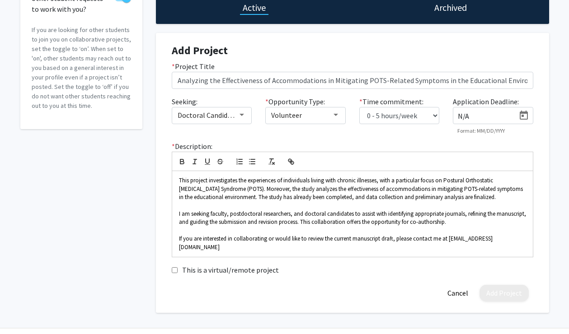
click at [461, 265] on div "This is a virtual/remote project" at bounding box center [352, 270] width 375 height 11
click at [244, 193] on span "This project investigates the experiences of individuals living with chronic il…" at bounding box center [351, 189] width 345 height 24
click at [346, 235] on span "If you are interested in collaborating or would like to review the current manu…" at bounding box center [336, 243] width 314 height 16
click at [519, 240] on p "If you are interested in collaborating or would like to review the current manu…" at bounding box center [352, 243] width 347 height 17
click at [496, 171] on div at bounding box center [353, 161] width 362 height 19
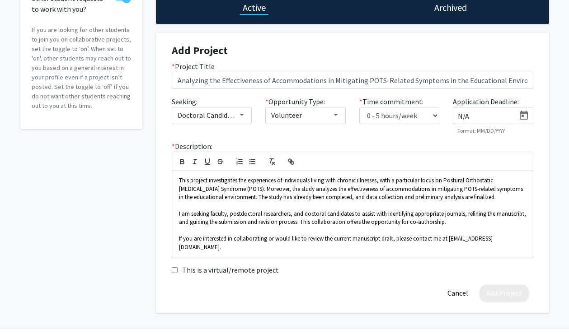
click at [482, 113] on input "N/A" at bounding box center [486, 116] width 57 height 8
type input "N"
click at [514, 141] on div "Seeking: Doctoral Candidate(s) (PhD, MD, DMD, PharmD, etc.), Postdoctoral Resea…" at bounding box center [352, 118] width 375 height 45
click at [521, 286] on button "Add Project" at bounding box center [503, 293] width 49 height 17
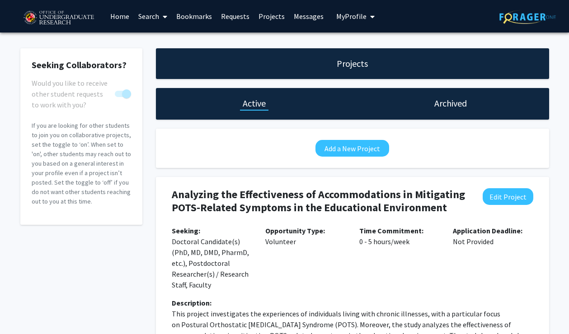
scroll to position [0, 0]
